Goal: Transaction & Acquisition: Purchase product/service

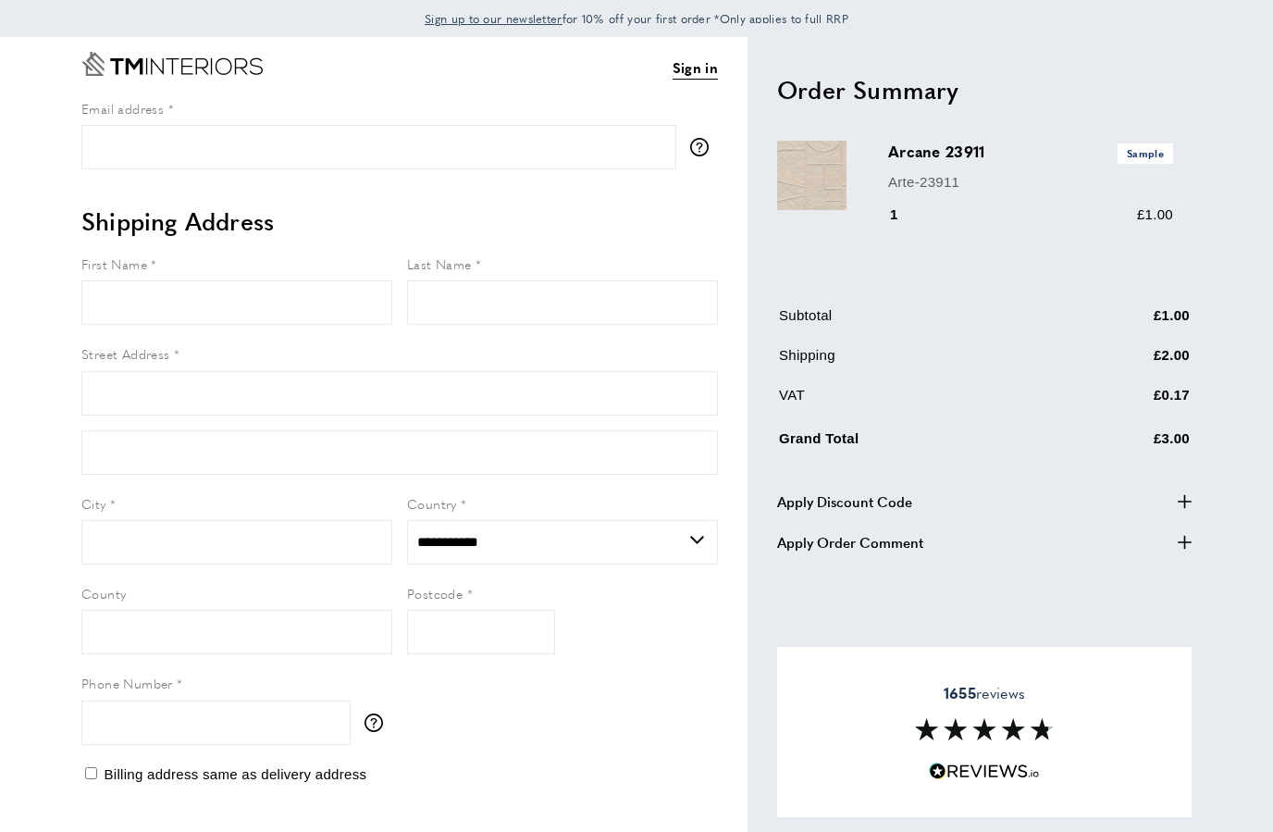
select select "**"
click at [440, 167] on input "Email address" at bounding box center [378, 147] width 595 height 44
type input "**********"
select select "**"
click at [404, 158] on input "Email address" at bounding box center [378, 147] width 595 height 44
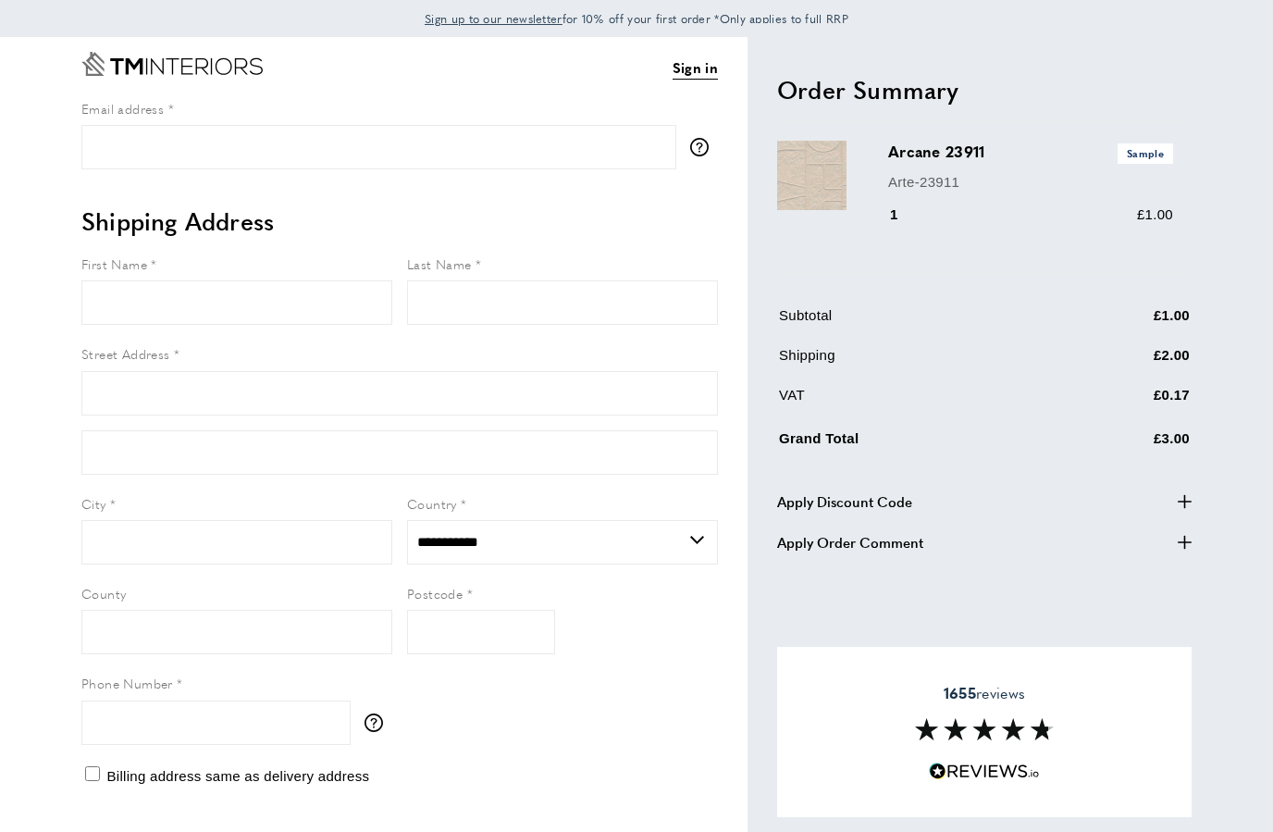
click at [698, 75] on link "Sign in" at bounding box center [695, 67] width 45 height 23
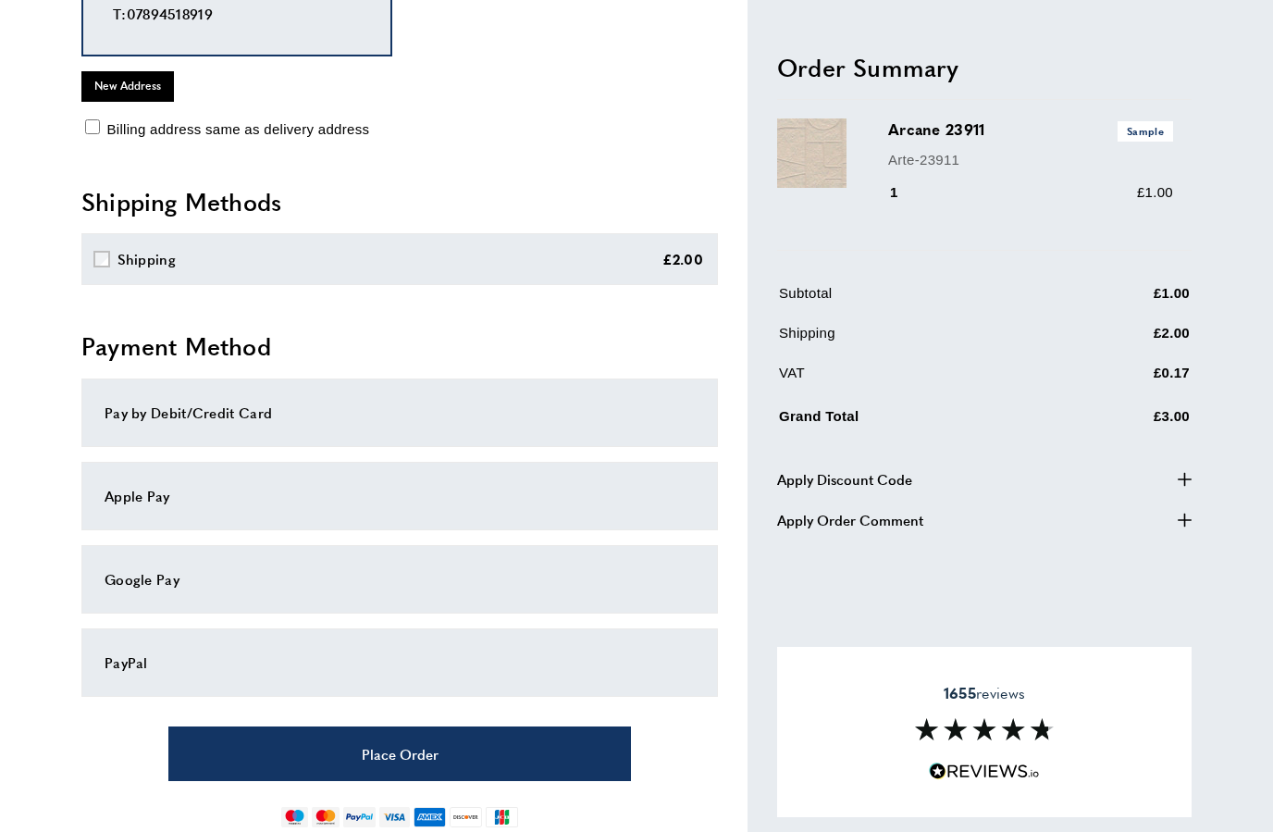
scroll to position [327, 0]
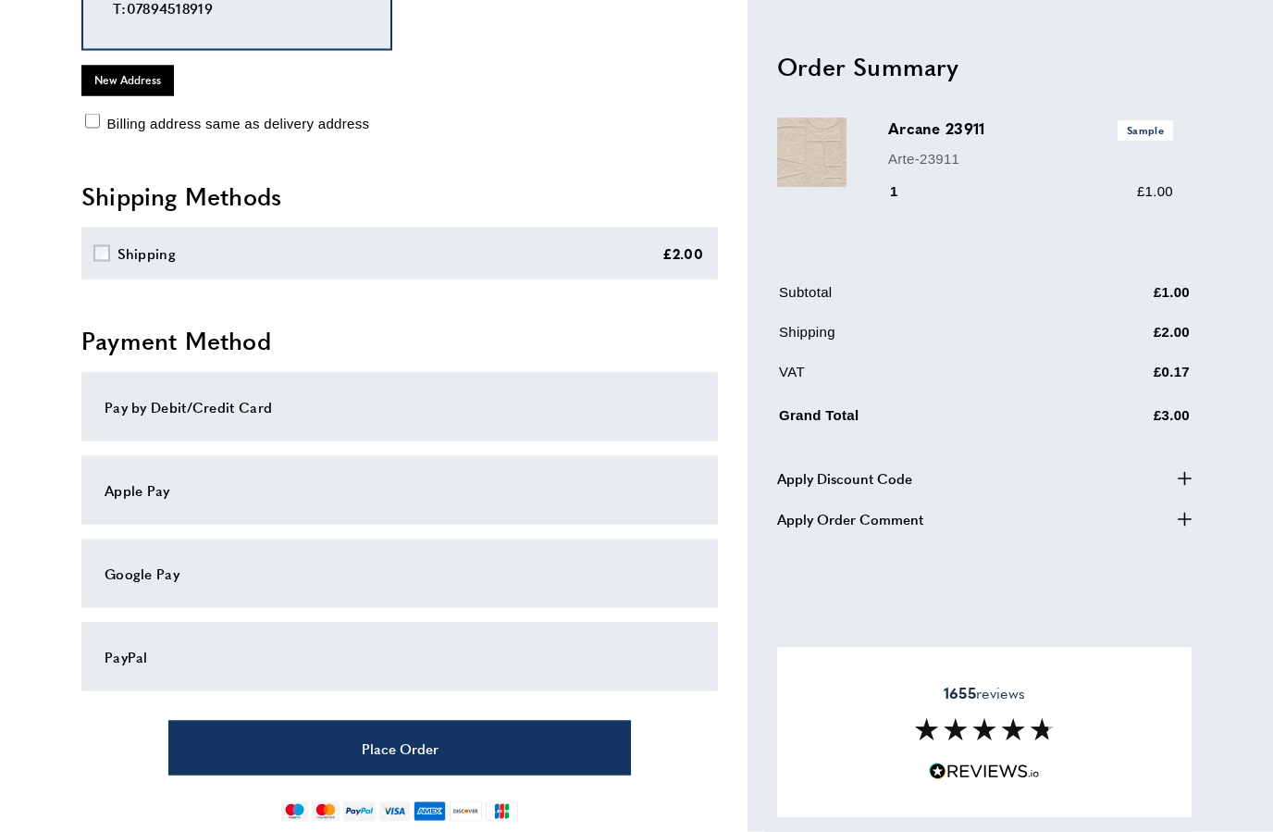
click at [997, 351] on td "Shipping" at bounding box center [919, 340] width 281 height 36
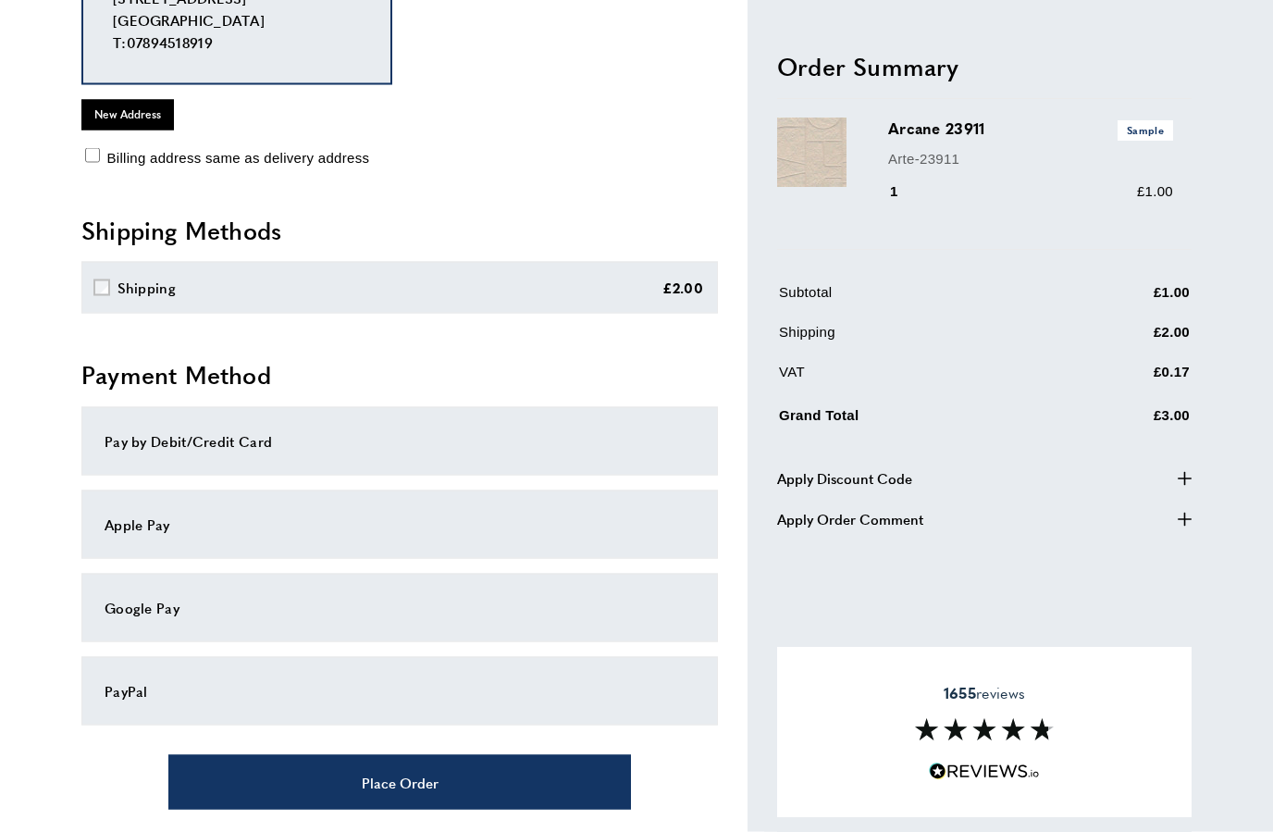
scroll to position [225, 0]
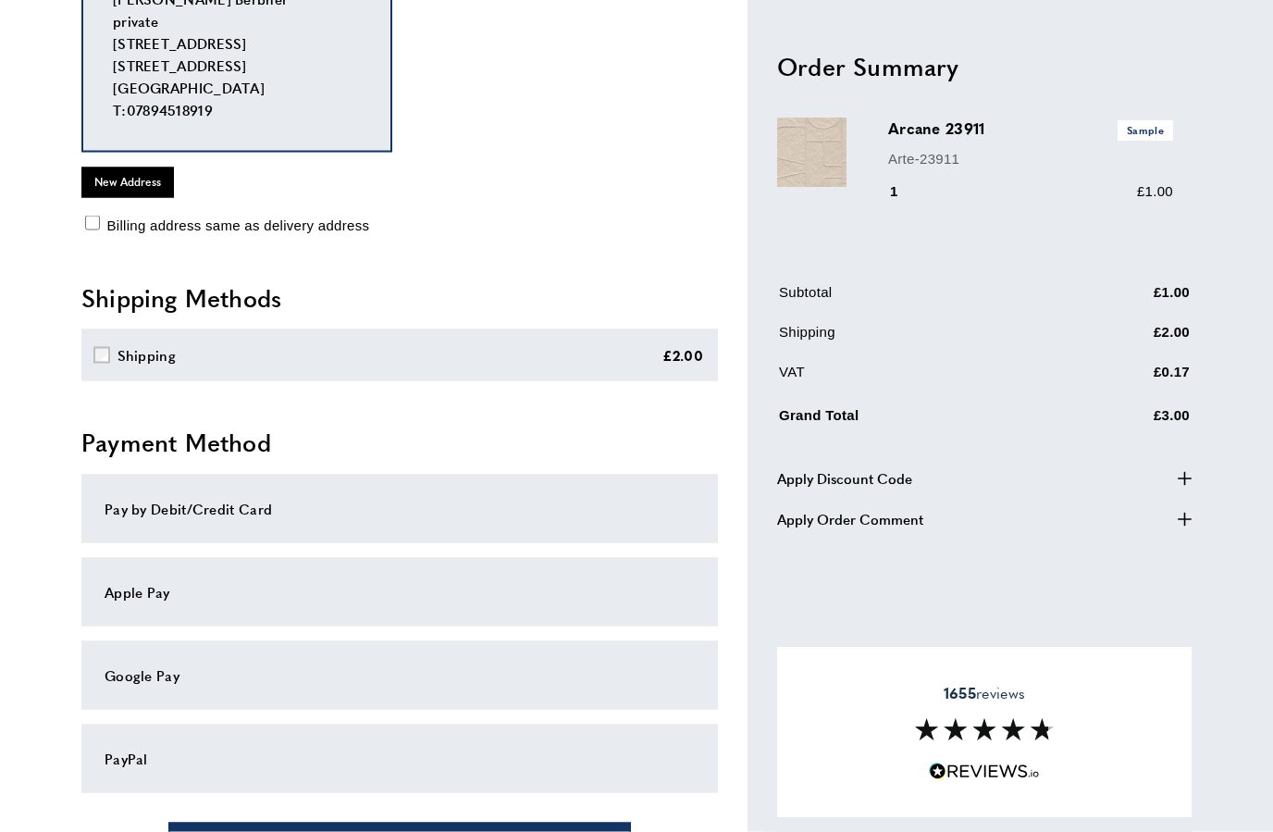
click at [1116, 148] on p "Arte-23911" at bounding box center [1030, 159] width 285 height 22
click at [806, 167] on img at bounding box center [811, 152] width 69 height 69
click at [975, 181] on div "1 £1.00" at bounding box center [1030, 192] width 285 height 22
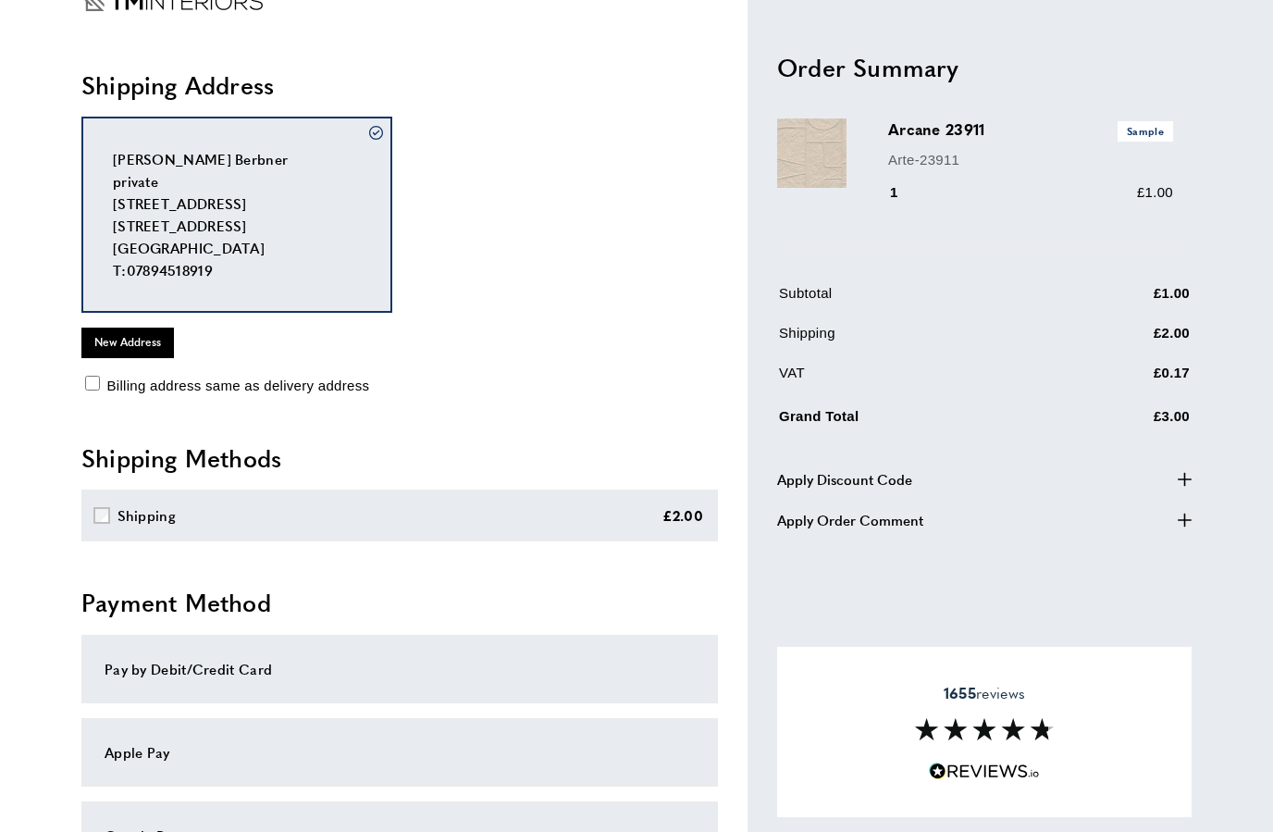
scroll to position [0, 0]
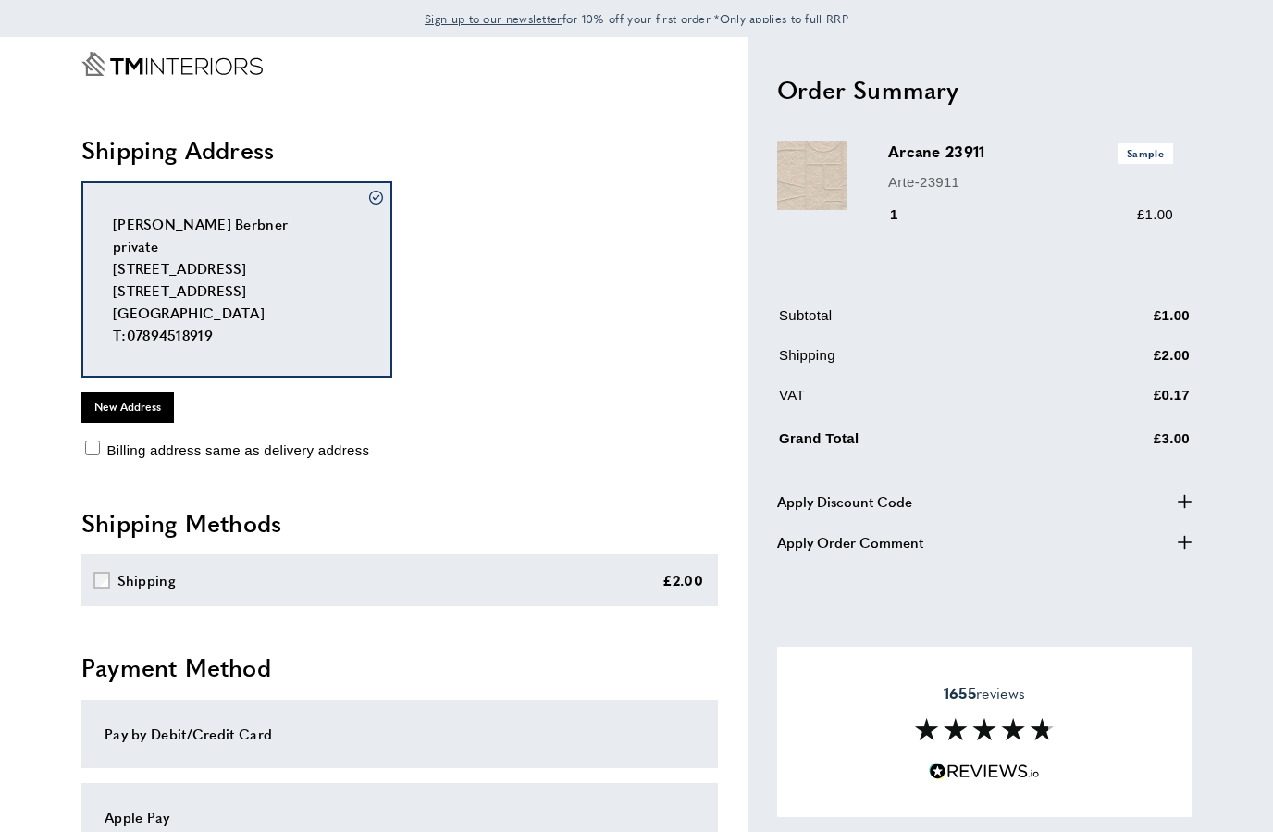
click at [939, 181] on p "Arte-23911" at bounding box center [1030, 182] width 285 height 22
click at [827, 193] on img at bounding box center [811, 175] width 69 height 69
click at [939, 160] on h3 "Arcane 23911 Sample" at bounding box center [1030, 152] width 285 height 22
click at [946, 162] on h3 "Arcane 23911 Sample" at bounding box center [1030, 152] width 285 height 22
click at [891, 113] on header "Order Summary cross" at bounding box center [984, 97] width 414 height 49
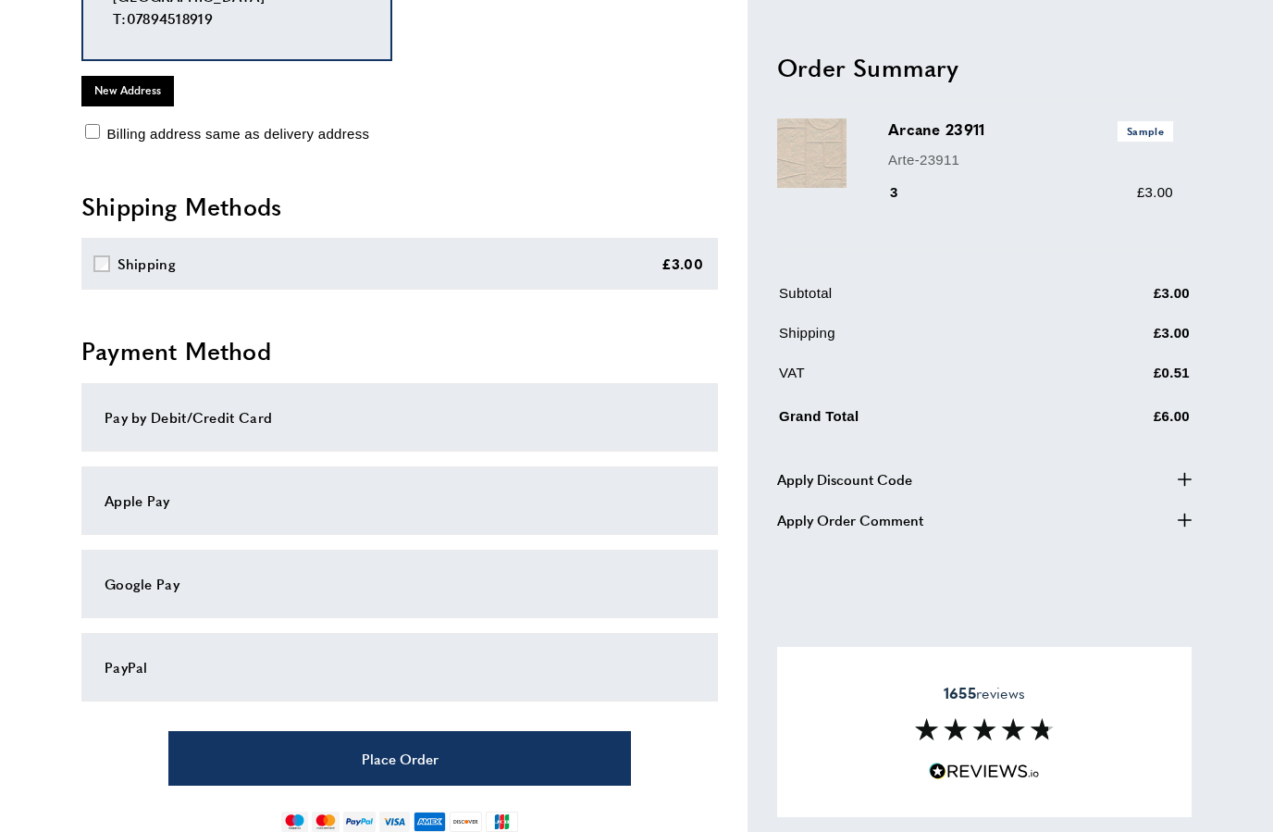
scroll to position [308, 0]
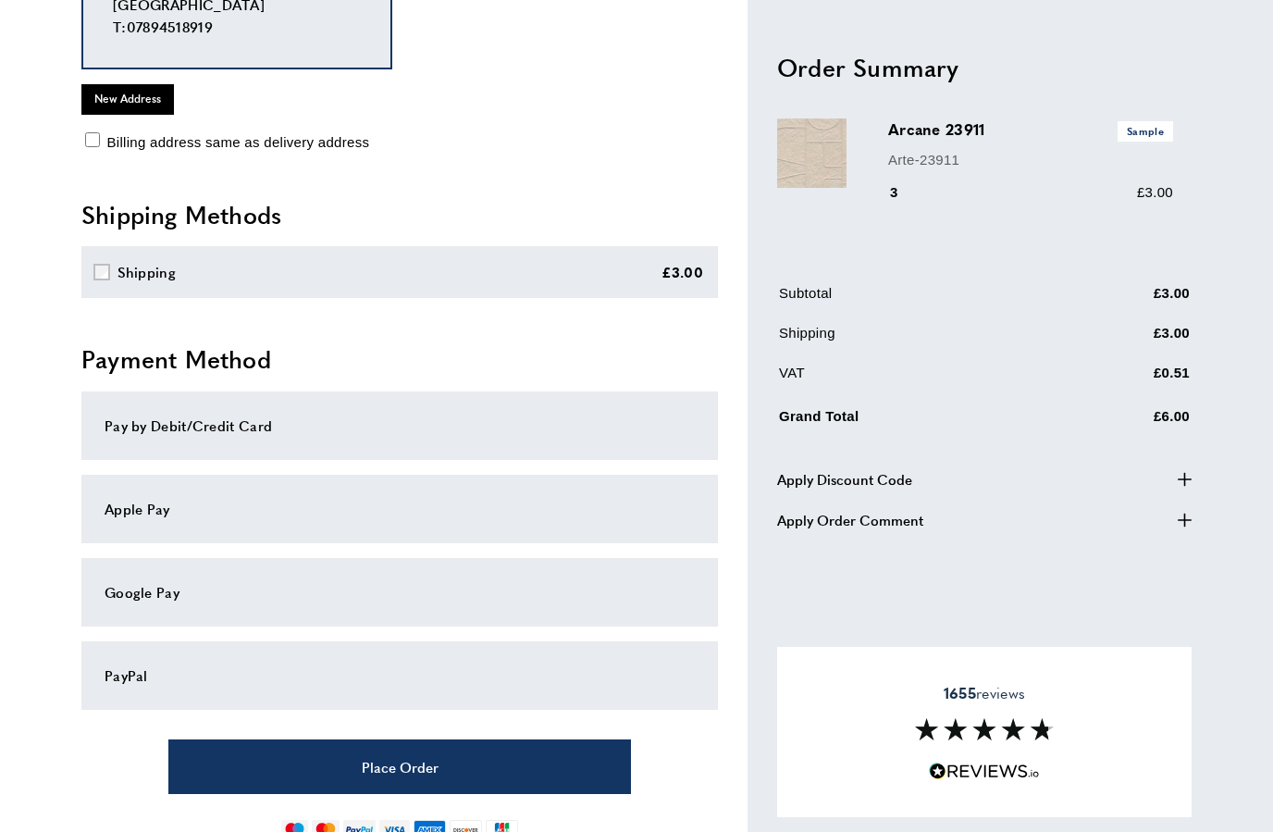
click at [551, 790] on button "Place Order" at bounding box center [399, 766] width 463 height 55
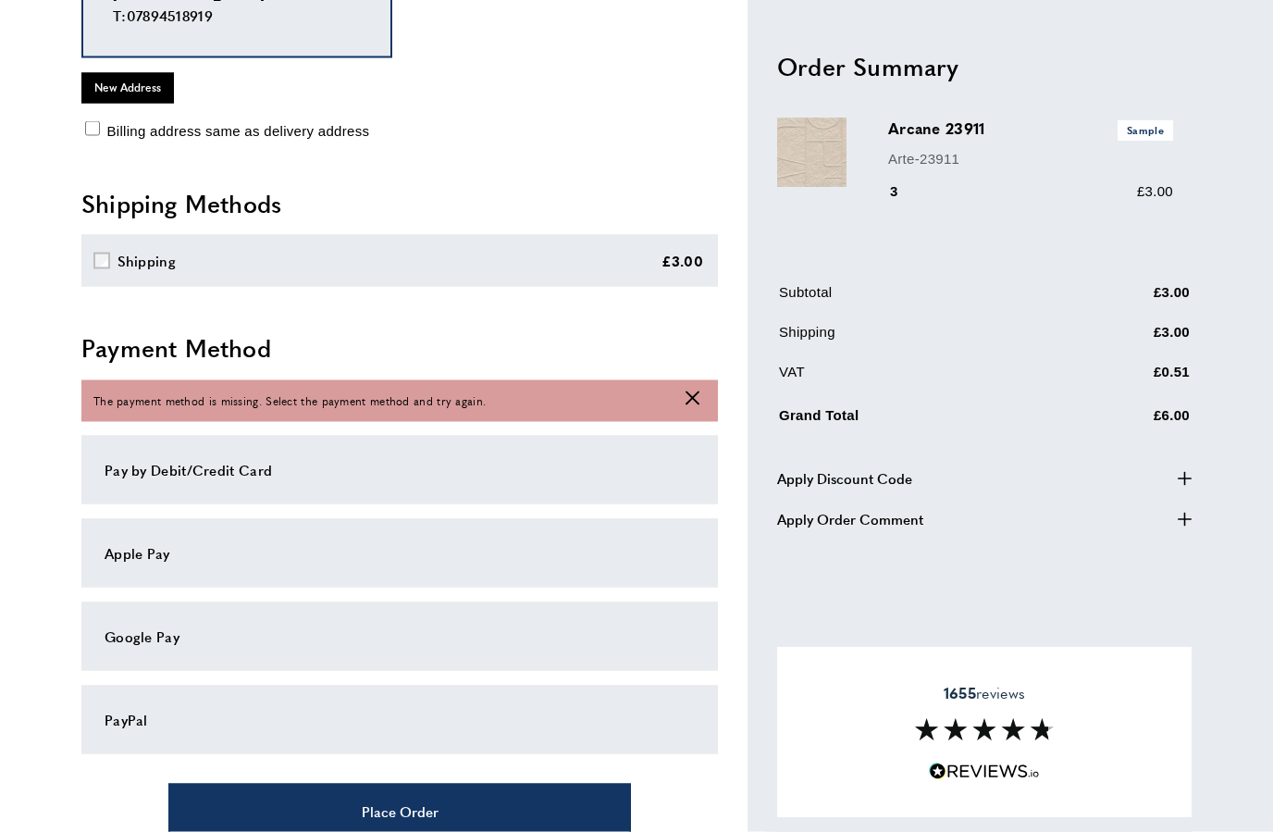
scroll to position [320, 0]
click at [255, 563] on div "Apple Pay" at bounding box center [400, 552] width 590 height 22
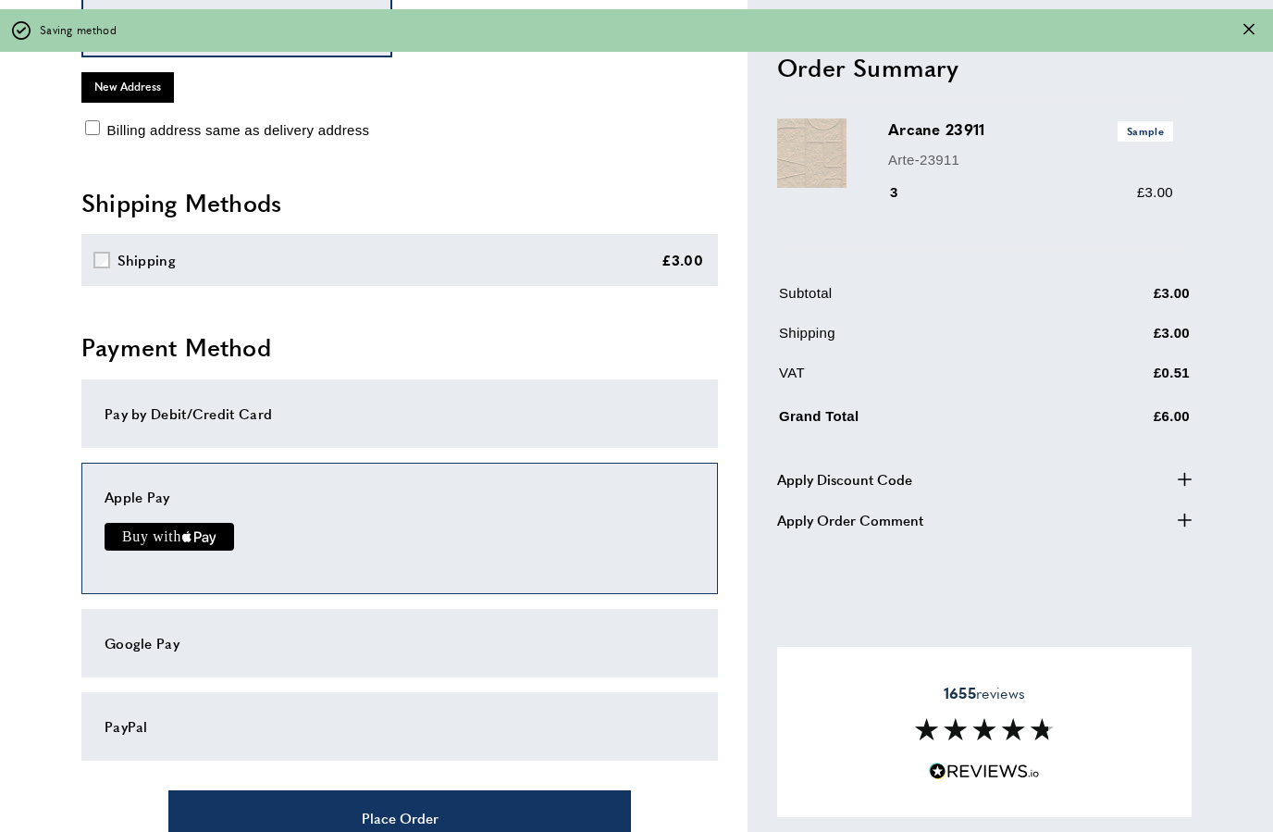
click at [451, 831] on button "Place Order" at bounding box center [399, 817] width 463 height 55
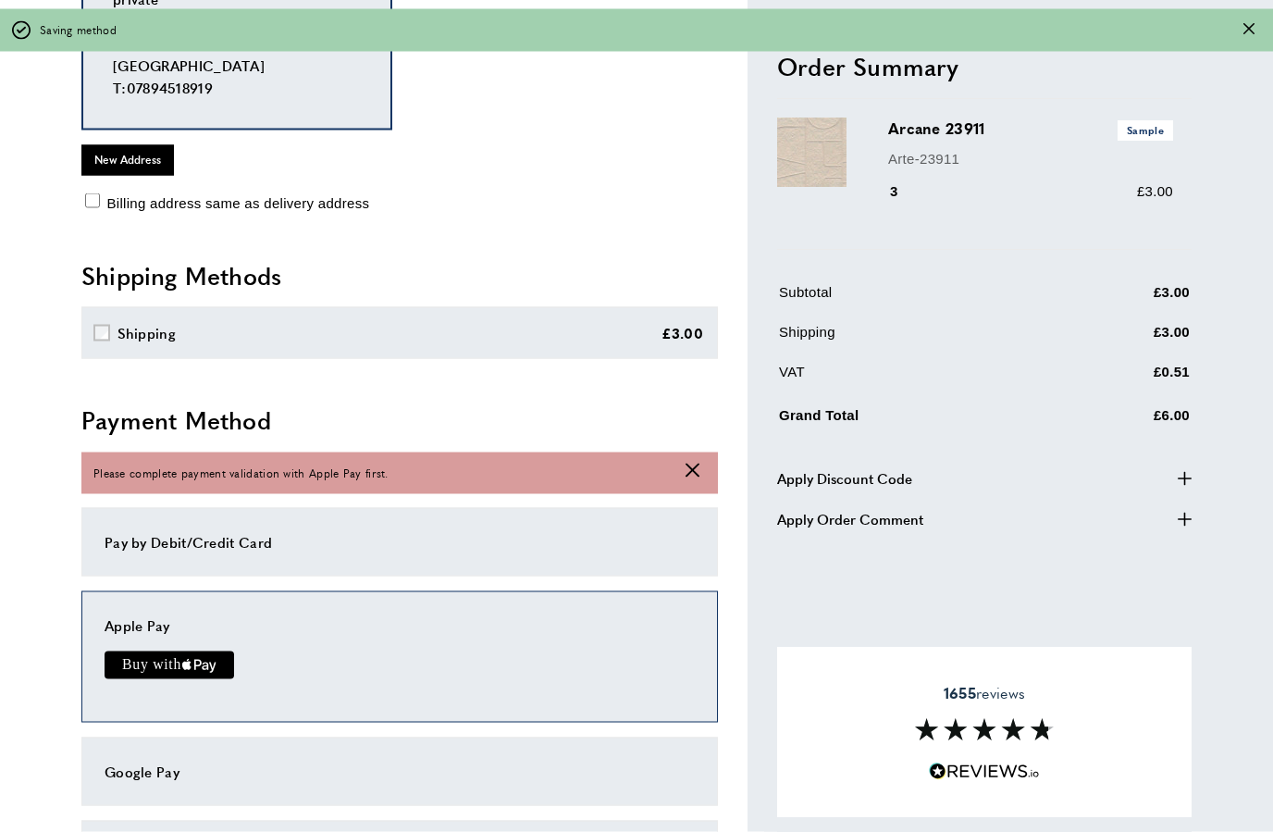
scroll to position [247, 0]
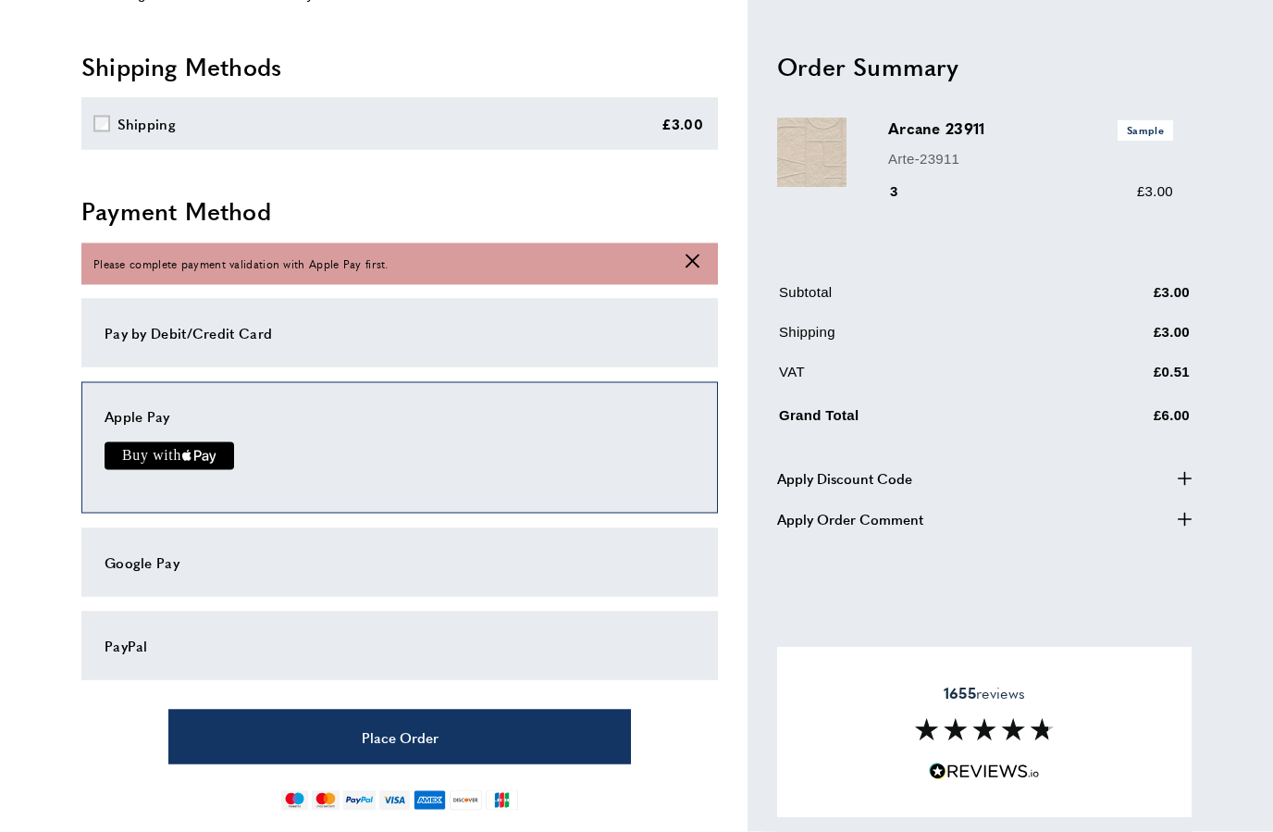
click at [178, 464] on text "Buy with" at bounding box center [151, 456] width 58 height 17
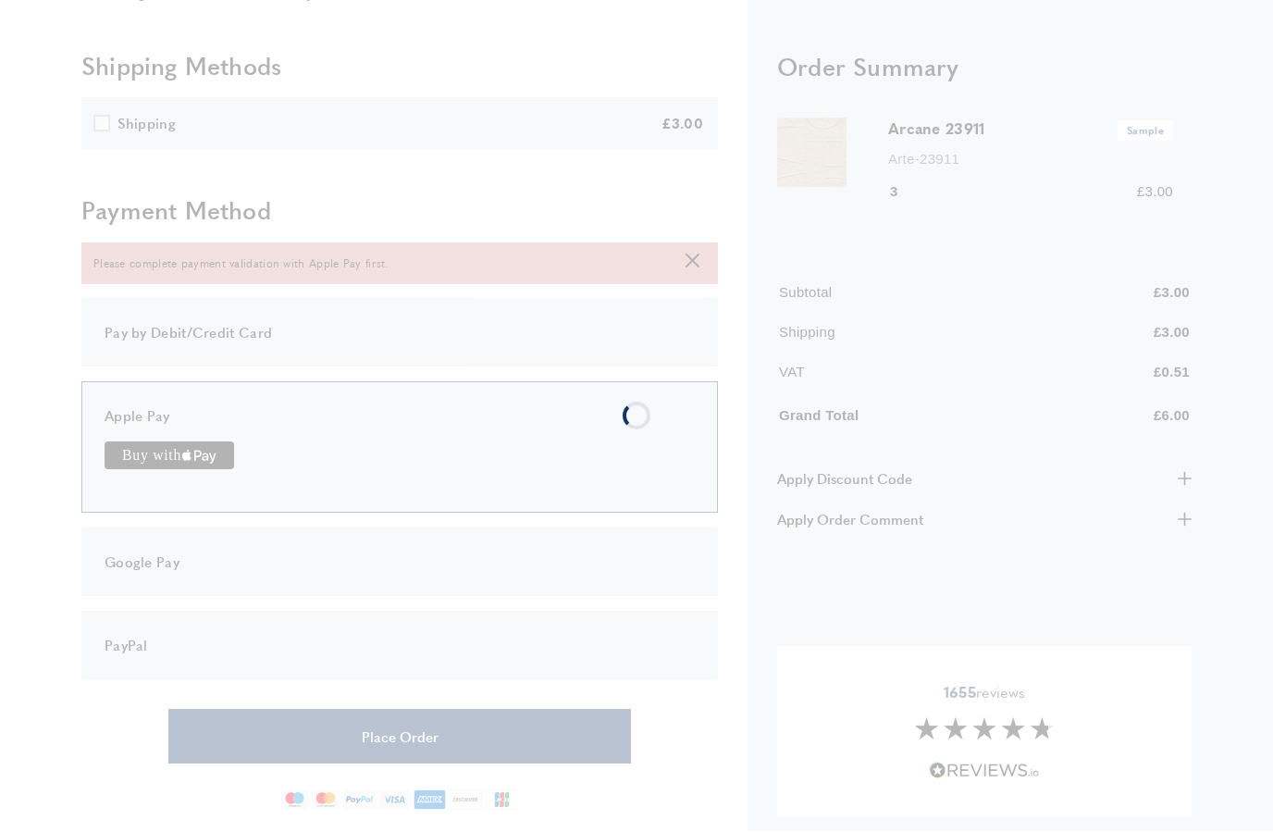
scroll to position [449, 0]
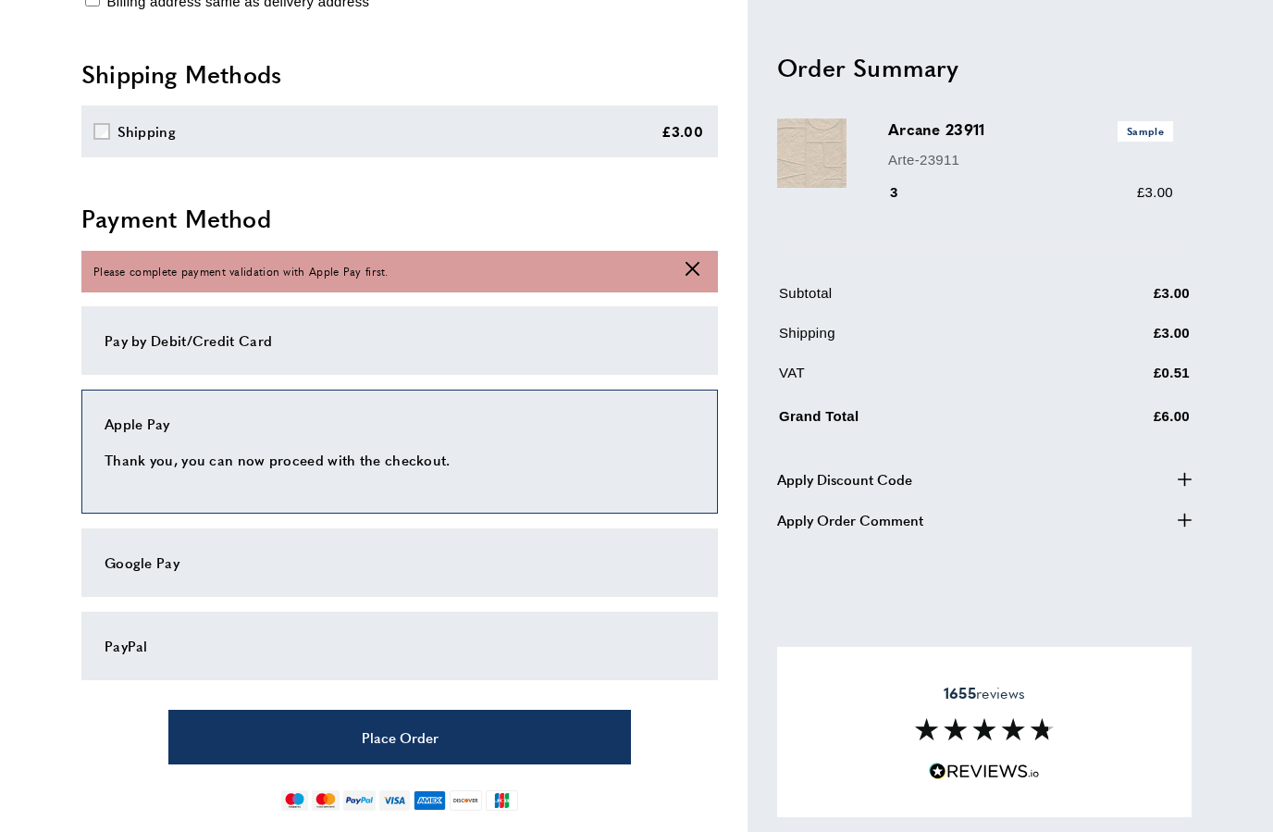
click at [498, 764] on button "Place Order" at bounding box center [399, 737] width 463 height 55
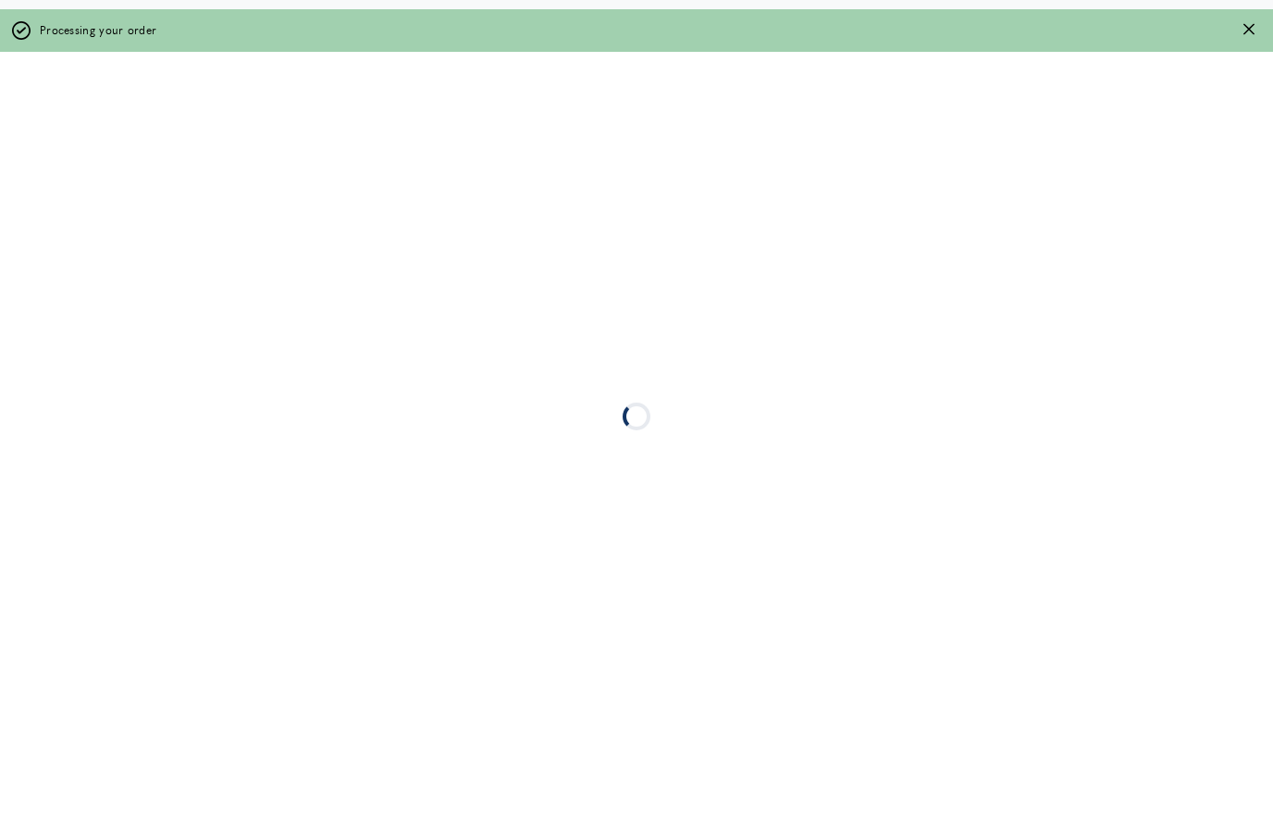
scroll to position [0, 0]
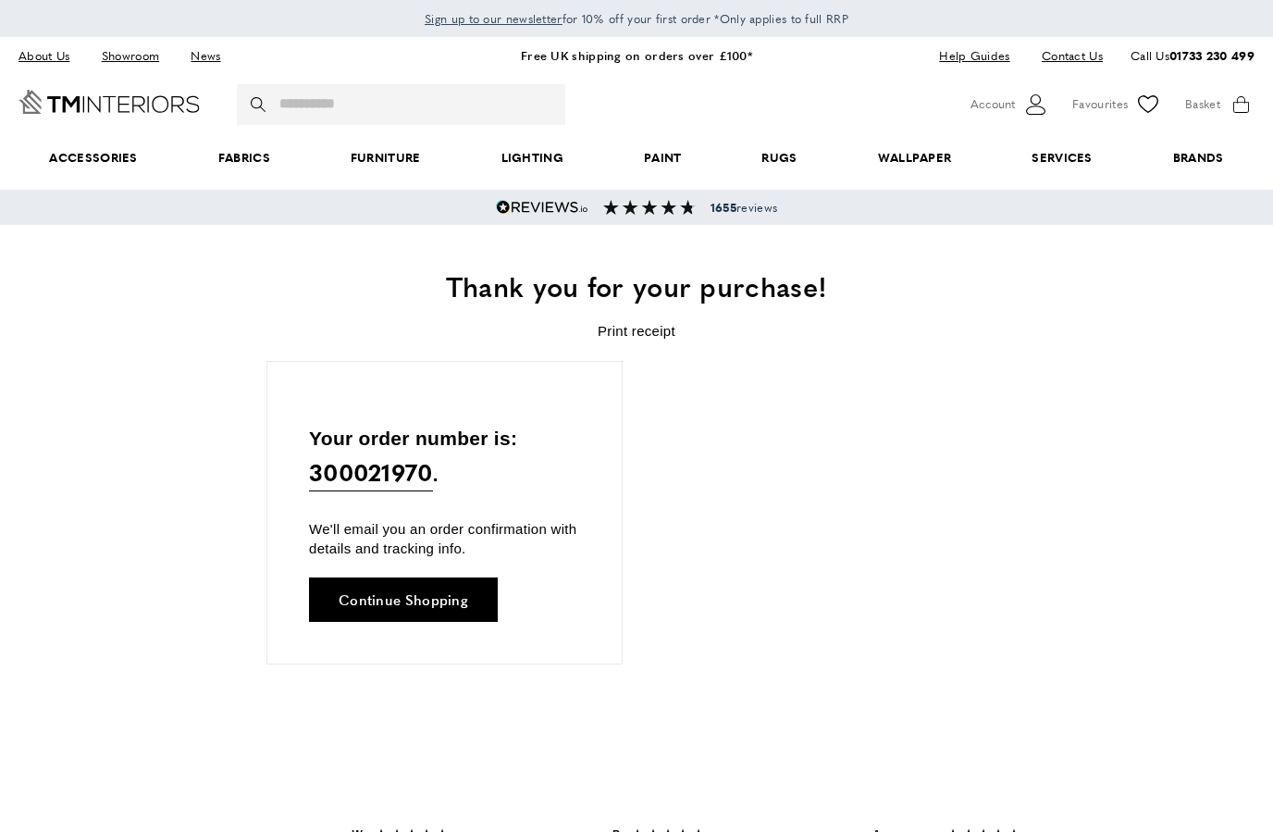
scroll to position [0, 2863]
